Goal: Information Seeking & Learning: Learn about a topic

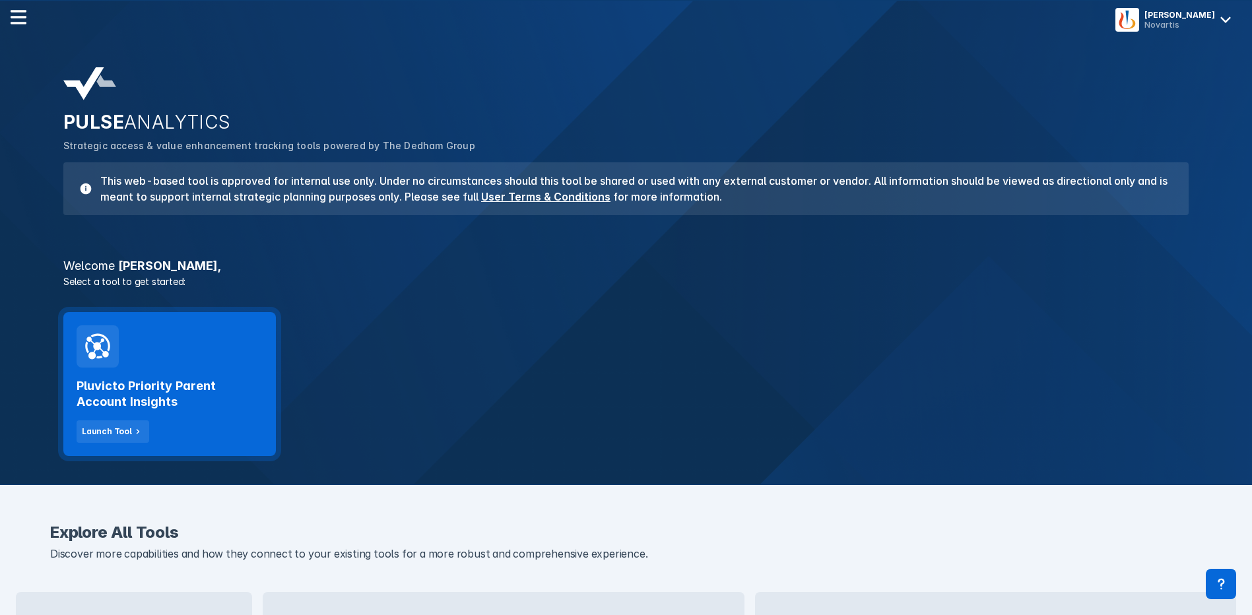
click at [170, 381] on h2 "Pluvicto Priority Parent Account Insights" at bounding box center [170, 394] width 186 height 32
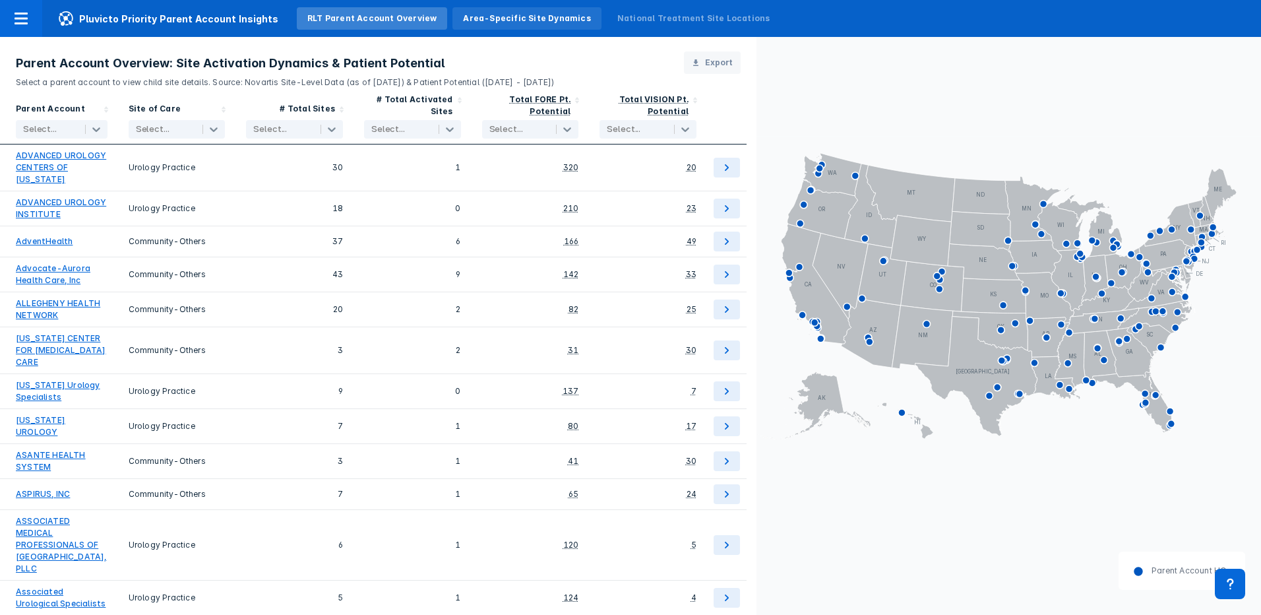
click at [495, 18] on div "Area-Specific Site Dynamics" at bounding box center [526, 19] width 127 height 12
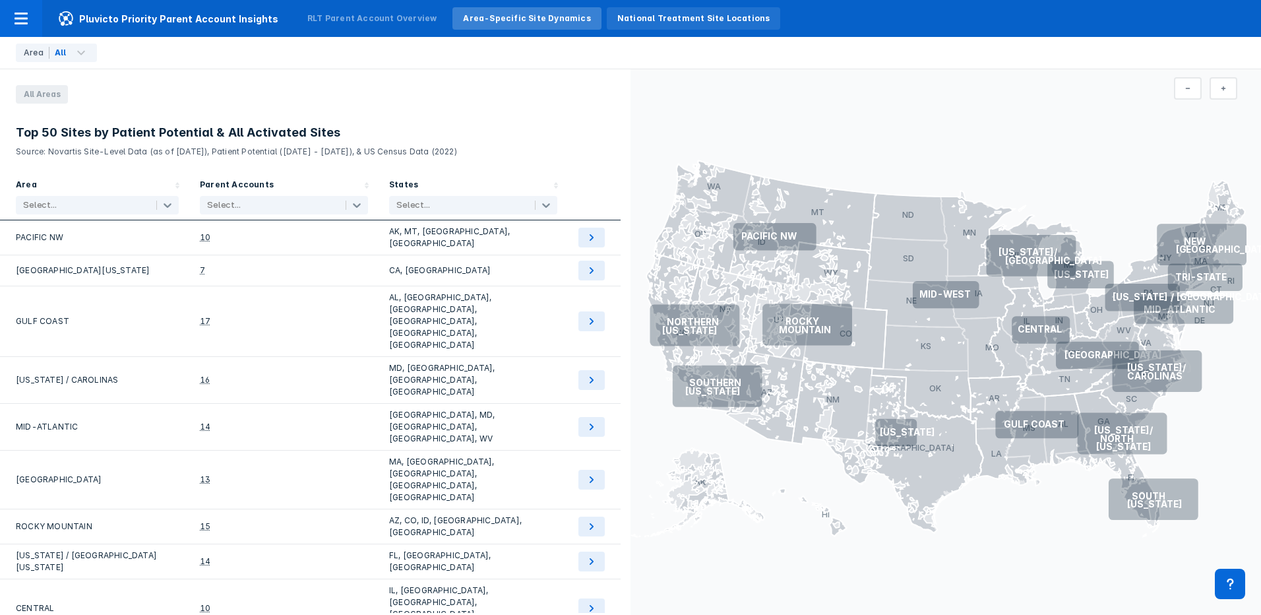
click at [624, 18] on div "National Treatment Site Locations" at bounding box center [694, 19] width 153 height 12
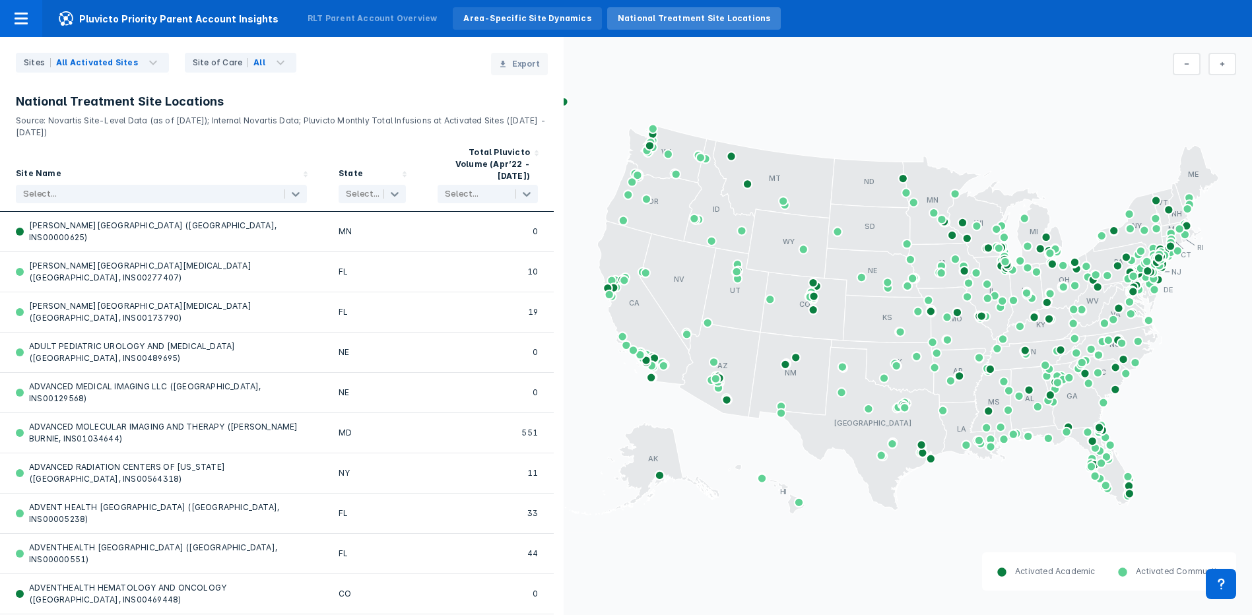
click at [482, 16] on div "Area-Specific Site Dynamics" at bounding box center [526, 19] width 127 height 12
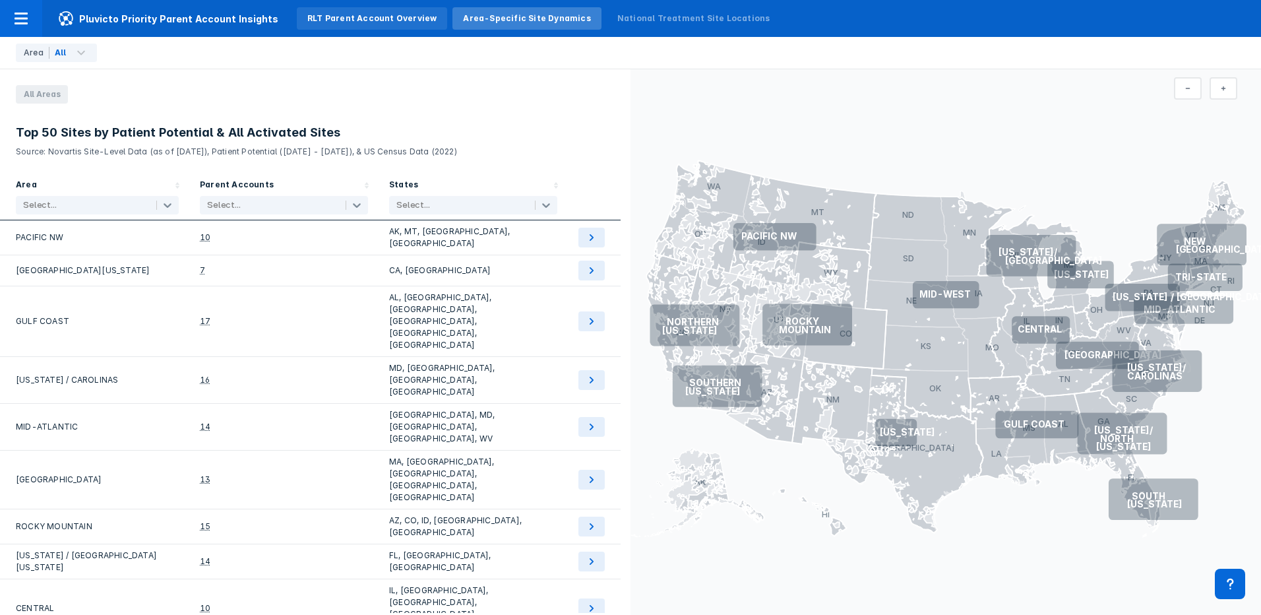
click at [326, 13] on div "RLT Parent Account Overview" at bounding box center [371, 19] width 129 height 12
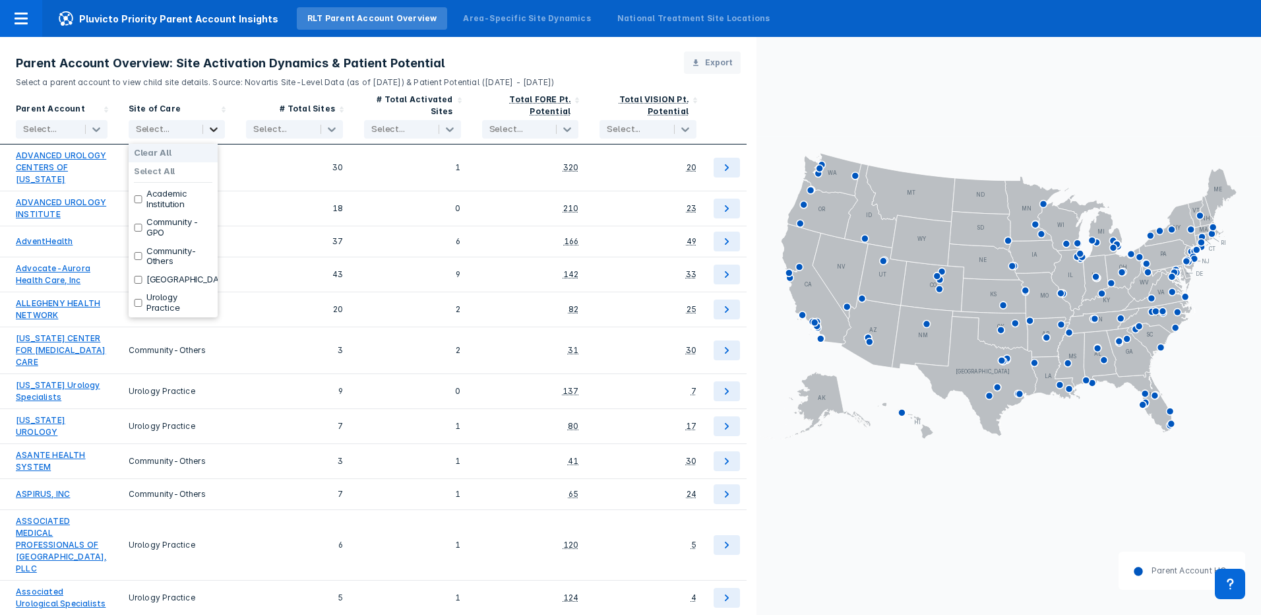
click at [215, 129] on icon at bounding box center [213, 129] width 13 height 13
click at [215, 129] on icon at bounding box center [214, 129] width 8 height 5
